Goal: Obtain resource: Obtain resource

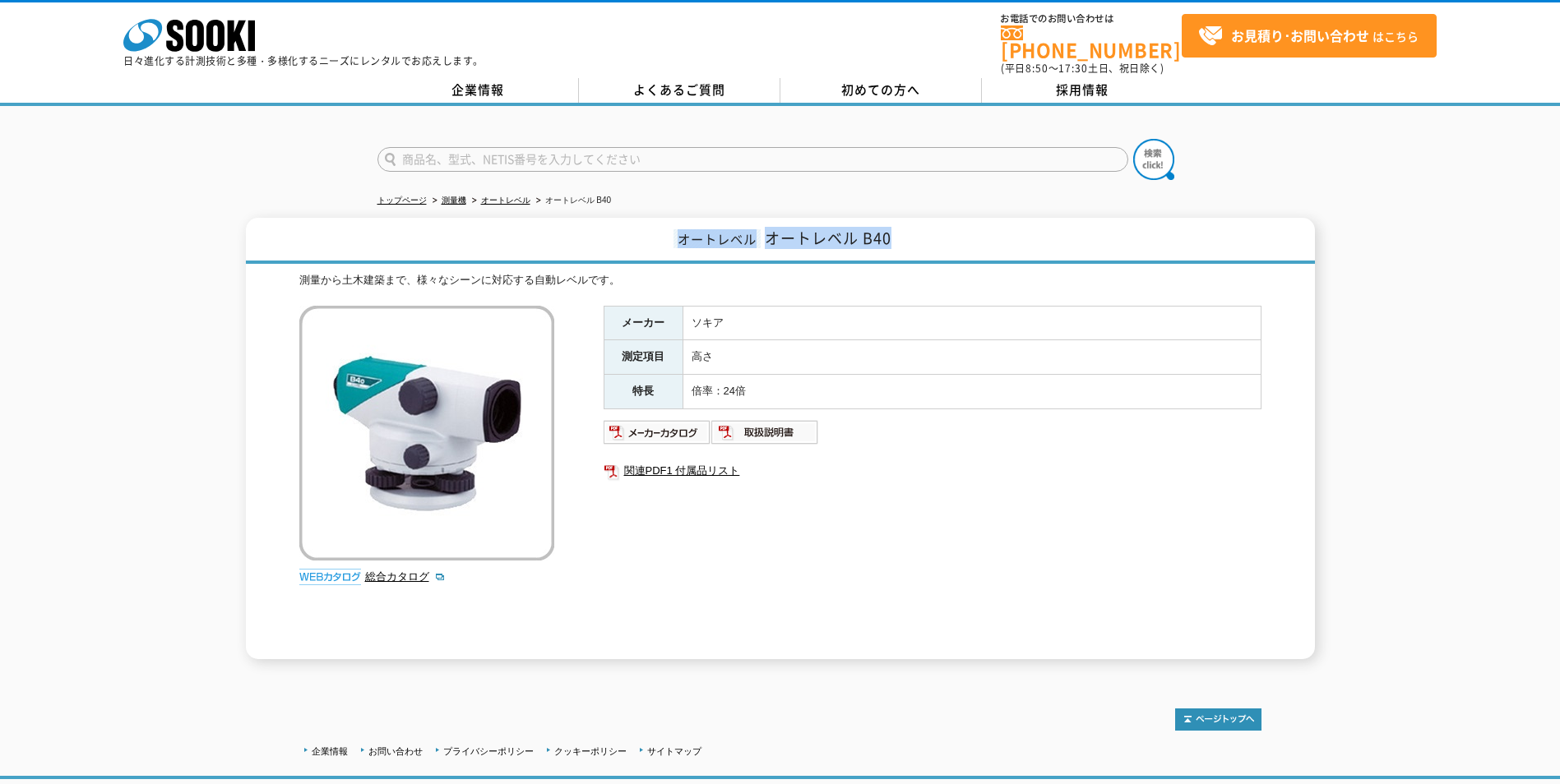
drag, startPoint x: 739, startPoint y: 224, endPoint x: 934, endPoint y: 227, distance: 195.0
click at [934, 227] on h1 "オートレベル オートレベル B40" at bounding box center [780, 240] width 1068 height 46
drag, startPoint x: 934, startPoint y: 227, endPoint x: 859, endPoint y: 226, distance: 75.0
copy h1 "オートレベル オートレベル B40"
drag, startPoint x: 676, startPoint y: 224, endPoint x: 943, endPoint y: 234, distance: 267.2
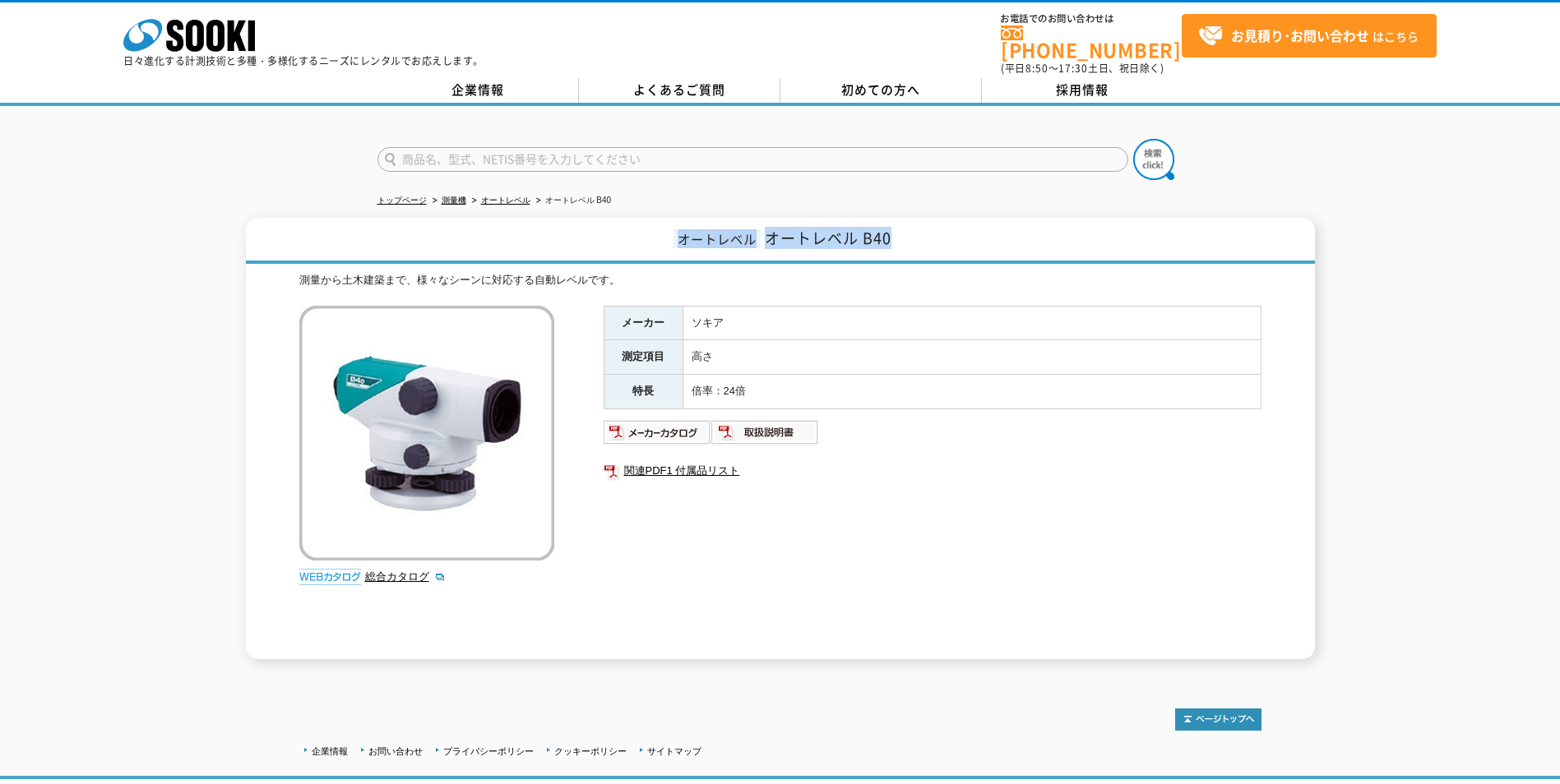
click at [943, 234] on h1 "オートレベル オートレベル B40" at bounding box center [780, 240] width 1068 height 46
drag, startPoint x: 943, startPoint y: 234, endPoint x: 879, endPoint y: 224, distance: 64.8
copy h1 "オートレベル オートレベル B40"
